Goal: Use online tool/utility: Utilize a website feature to perform a specific function

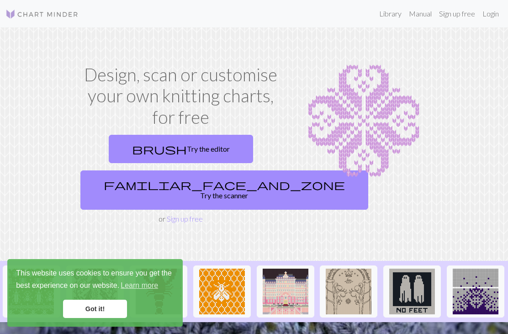
click at [389, 13] on link "Library" at bounding box center [390, 14] width 30 height 18
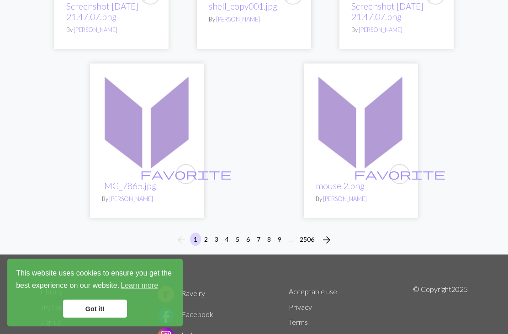
scroll to position [3043, 0]
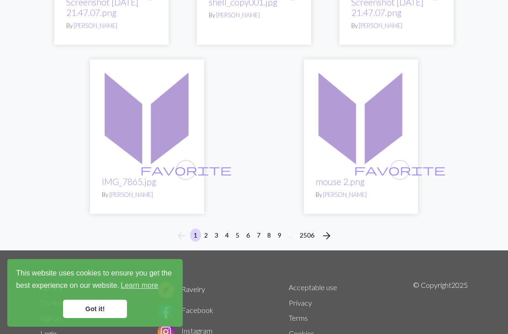
click at [262, 228] on button "7" at bounding box center [258, 234] width 11 height 13
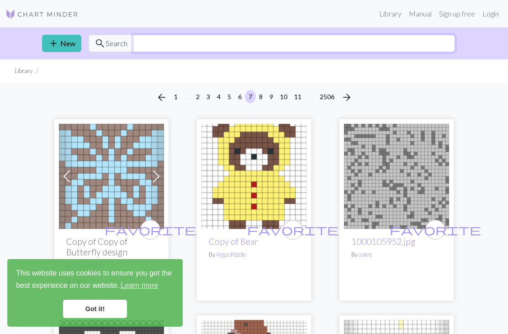
click at [152, 47] on input "text" at bounding box center [294, 43] width 322 height 17
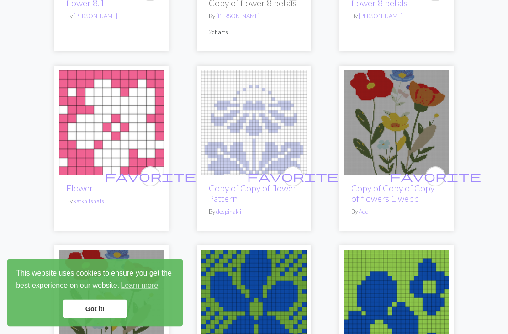
scroll to position [2602, 0]
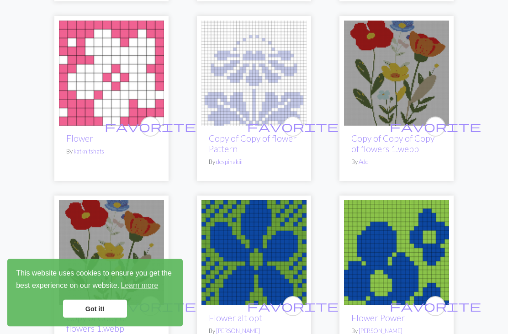
type input "Flower"
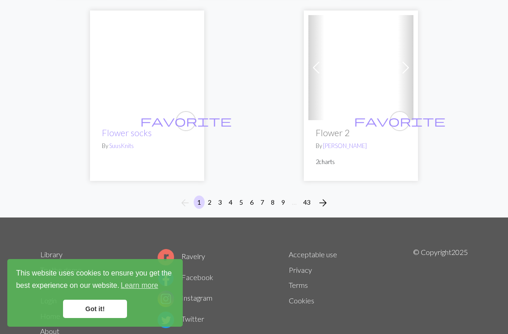
scroll to position [3148, 0]
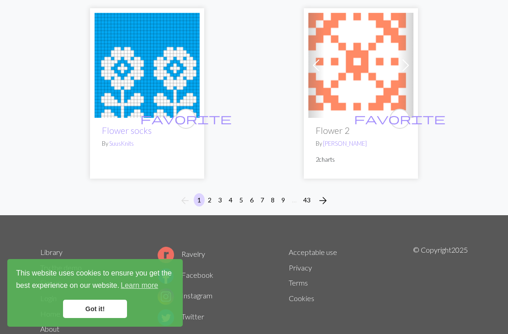
click at [329, 199] on button "arrow_forward" at bounding box center [323, 200] width 18 height 15
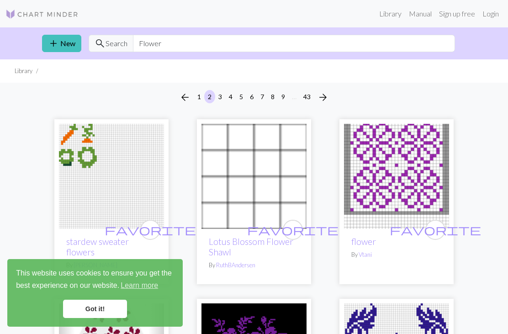
click at [66, 9] on img at bounding box center [41, 14] width 73 height 11
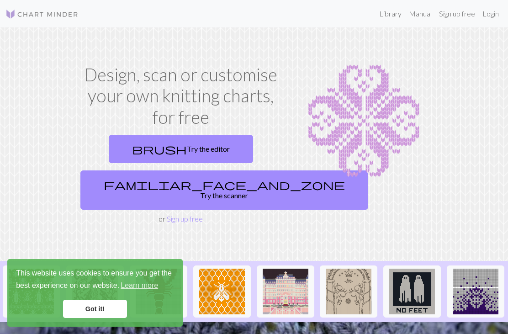
click at [200, 188] on link "familiar_face_and_zone Try the scanner" at bounding box center [224, 189] width 288 height 39
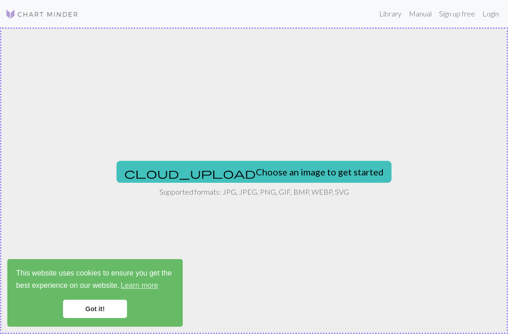
click at [230, 172] on button "cloud_upload Choose an image to get started" at bounding box center [253, 172] width 275 height 22
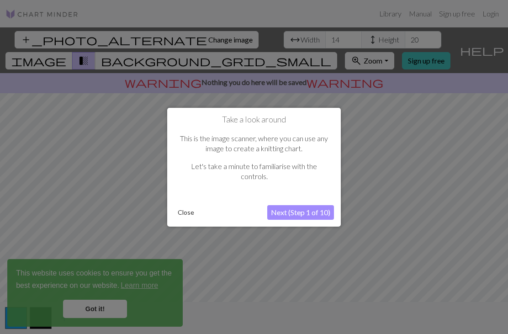
click at [193, 215] on button "Close" at bounding box center [186, 212] width 24 height 14
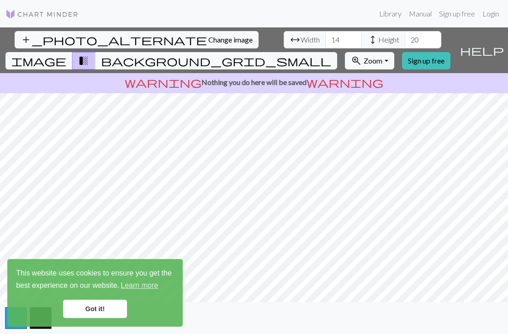
click at [66, 54] on span "image" at bounding box center [38, 60] width 55 height 13
click at [95, 52] on button "transition_fade" at bounding box center [83, 60] width 23 height 17
click at [328, 54] on span "background_grid_small" at bounding box center [216, 60] width 230 height 13
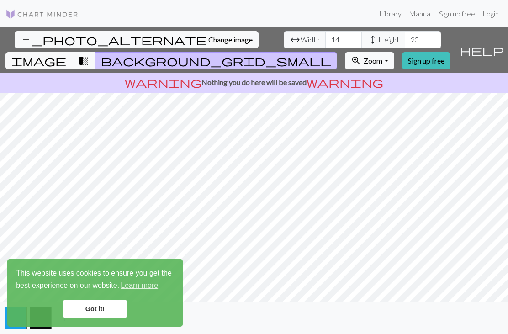
click at [95, 52] on button "transition_fade" at bounding box center [83, 60] width 23 height 17
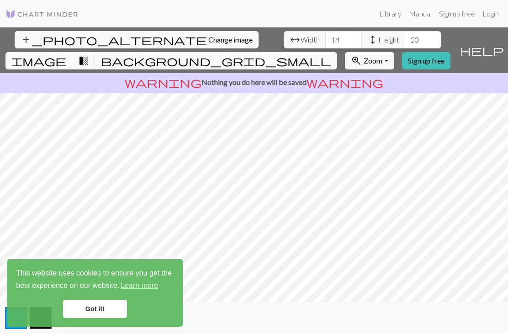
click at [66, 54] on span "image" at bounding box center [38, 60] width 55 height 13
click at [89, 54] on span "transition_fade" at bounding box center [83, 60] width 11 height 13
click at [300, 41] on span "Width" at bounding box center [309, 39] width 19 height 11
click at [325, 40] on input "14" at bounding box center [343, 39] width 37 height 17
type input "1"
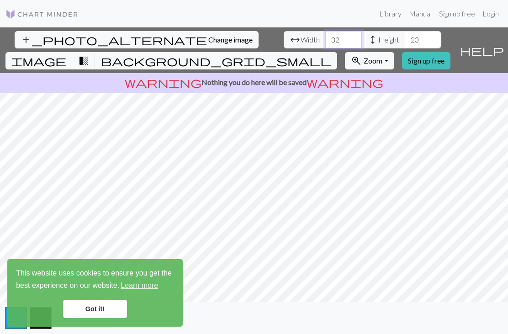
type input "32"
click at [378, 40] on span "Height" at bounding box center [388, 39] width 21 height 11
click at [378, 41] on span "Height" at bounding box center [388, 39] width 21 height 11
click at [404, 42] on input "20" at bounding box center [422, 39] width 37 height 17
type input "2"
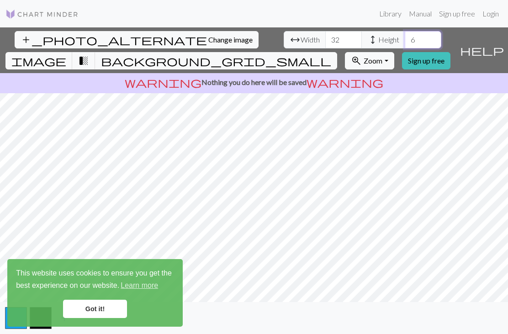
type input "60"
click at [208, 37] on span "Change image" at bounding box center [230, 39] width 44 height 9
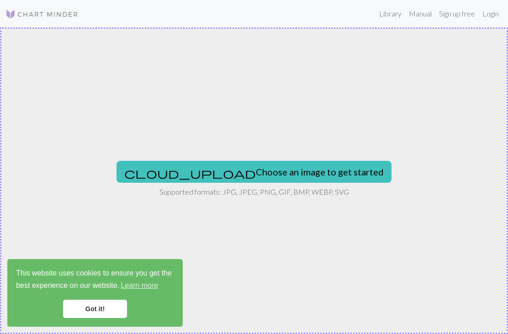
click at [284, 168] on button "cloud_upload Choose an image to get started" at bounding box center [253, 172] width 275 height 22
click at [230, 171] on button "cloud_upload Choose an image to get started" at bounding box center [253, 172] width 275 height 22
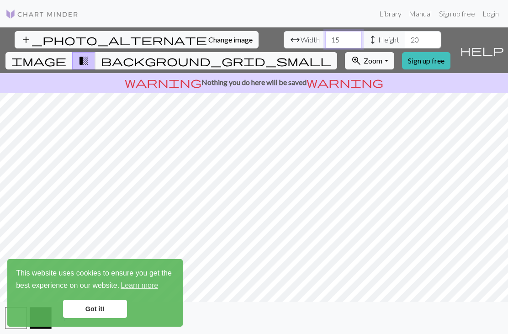
click at [325, 41] on input "15" at bounding box center [343, 39] width 37 height 17
type input "1"
type input "30"
click at [404, 36] on input "20" at bounding box center [422, 39] width 37 height 17
type input "2"
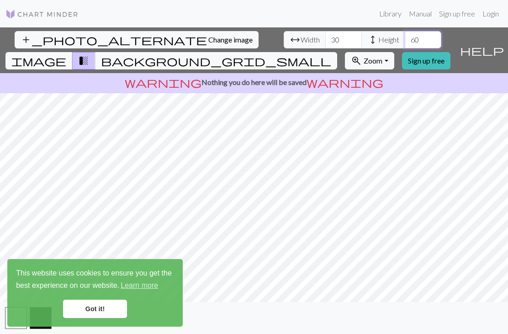
type input "60"
click at [325, 38] on input "30" at bounding box center [343, 39] width 37 height 17
type input "3"
type input "60"
click at [404, 43] on input "60" at bounding box center [422, 39] width 37 height 17
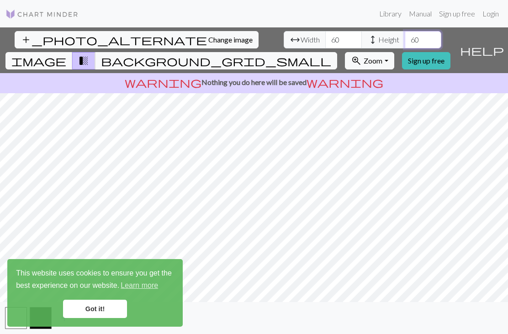
type input "6"
type input "120"
click at [111, 303] on link "Got it!" at bounding box center [95, 308] width 64 height 18
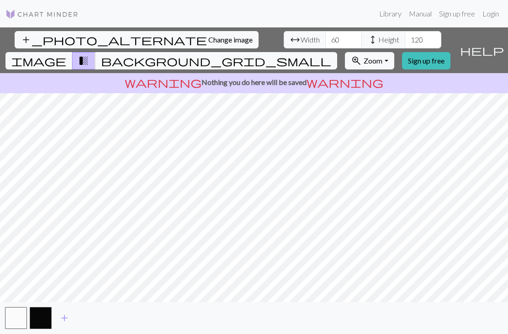
click at [208, 42] on span "Change image" at bounding box center [230, 39] width 44 height 9
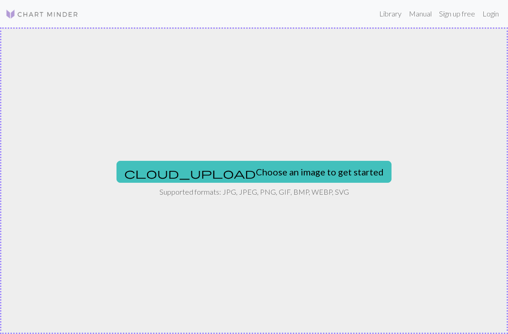
click at [279, 171] on button "cloud_upload Choose an image to get started" at bounding box center [253, 172] width 275 height 22
type input "C:\fakepath\IMG_2339.jpeg"
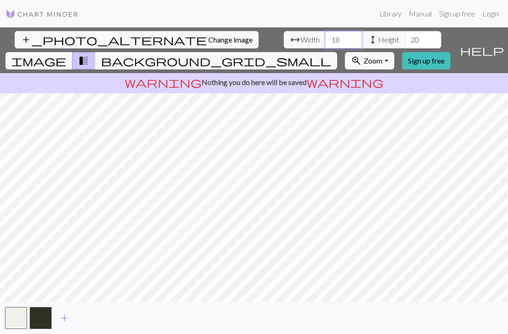
click at [325, 36] on input "18" at bounding box center [343, 39] width 37 height 17
type input "1"
type input "60"
click at [404, 40] on input "20" at bounding box center [422, 39] width 37 height 17
type input "2"
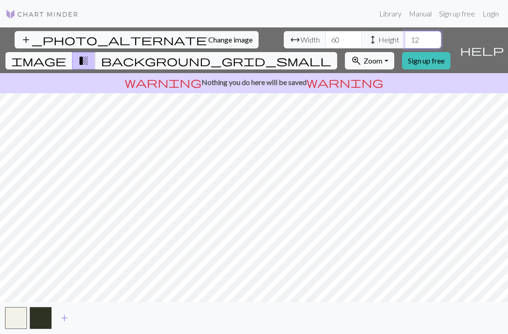
type input "120"
